Goal: Task Accomplishment & Management: Manage account settings

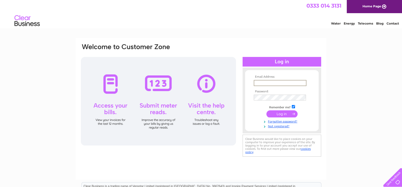
click at [260, 83] on input "text" at bounding box center [279, 83] width 53 height 6
click at [291, 82] on input "text" at bounding box center [279, 83] width 53 height 6
type input "C"
type input "conor.stone@mcguirksgolf.com"
drag, startPoint x: 303, startPoint y: 96, endPoint x: 217, endPoint y: 150, distance: 102.0
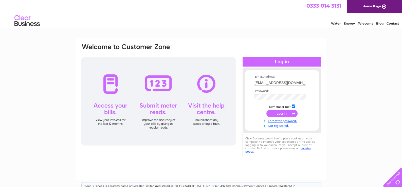
click at [217, 150] on div "Email Address: conor.stone@mcguirksgolf.com Password:" at bounding box center [200, 100] width 241 height 114
click at [280, 112] on input "submit" at bounding box center [281, 113] width 31 height 7
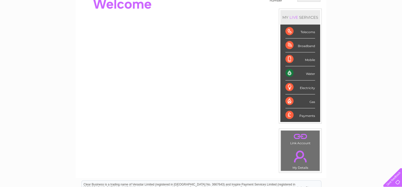
scroll to position [38, 0]
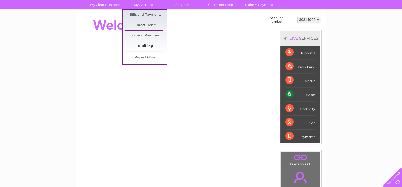
click at [147, 43] on link "E-Billing" at bounding box center [146, 46] width 42 height 10
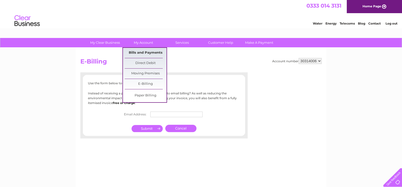
click at [151, 50] on link "Bills and Payments" at bounding box center [146, 53] width 42 height 10
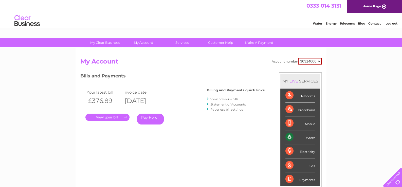
click at [119, 116] on link "." at bounding box center [107, 117] width 44 height 7
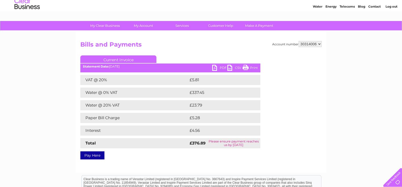
scroll to position [25, 0]
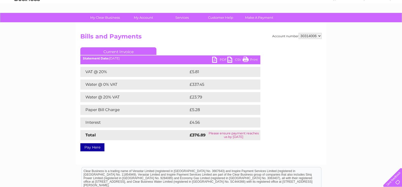
click at [224, 59] on link "PDF" at bounding box center [219, 60] width 15 height 7
click at [350, 66] on div "My Clear Business Login Details My Details My Preferences Link Account My Accou…" at bounding box center [201, 132] width 402 height 238
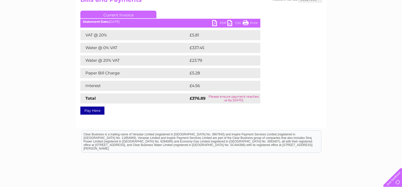
scroll to position [0, 0]
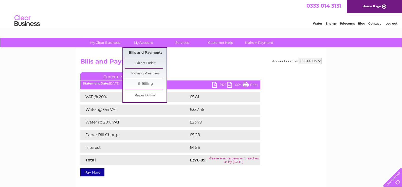
click at [151, 51] on link "Bills and Payments" at bounding box center [146, 53] width 42 height 10
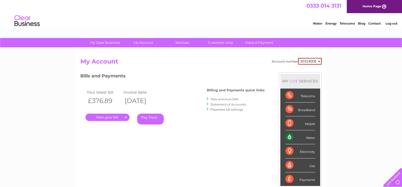
click at [219, 99] on link "View previous bills" at bounding box center [224, 99] width 28 height 4
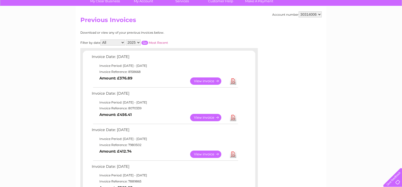
scroll to position [50, 0]
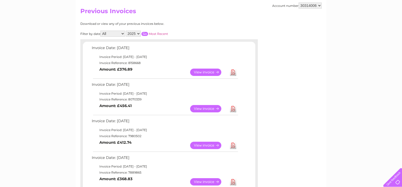
click at [207, 108] on link "View" at bounding box center [208, 108] width 37 height 7
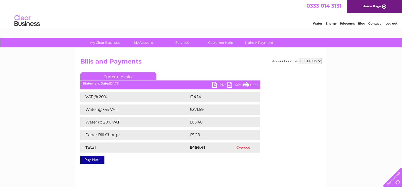
click at [220, 85] on link "PDF" at bounding box center [219, 85] width 15 height 7
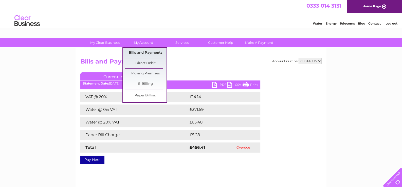
click at [143, 51] on link "Bills and Payments" at bounding box center [146, 53] width 42 height 10
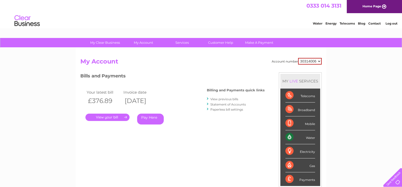
click at [223, 104] on link "Statement of Accounts" at bounding box center [227, 105] width 35 height 4
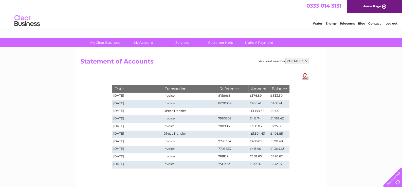
click at [388, 23] on link "Log out" at bounding box center [391, 24] width 12 height 4
